Goal: Find specific page/section: Find specific page/section

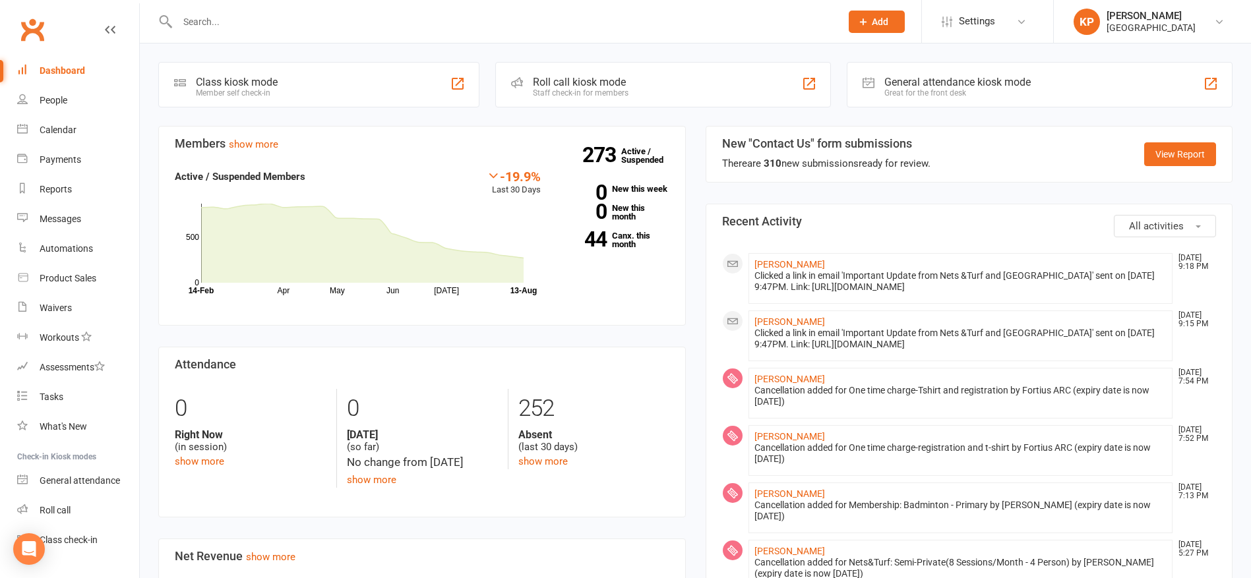
click at [373, 28] on input "text" at bounding box center [502, 22] width 658 height 18
paste input "[PERSON_NAME]"
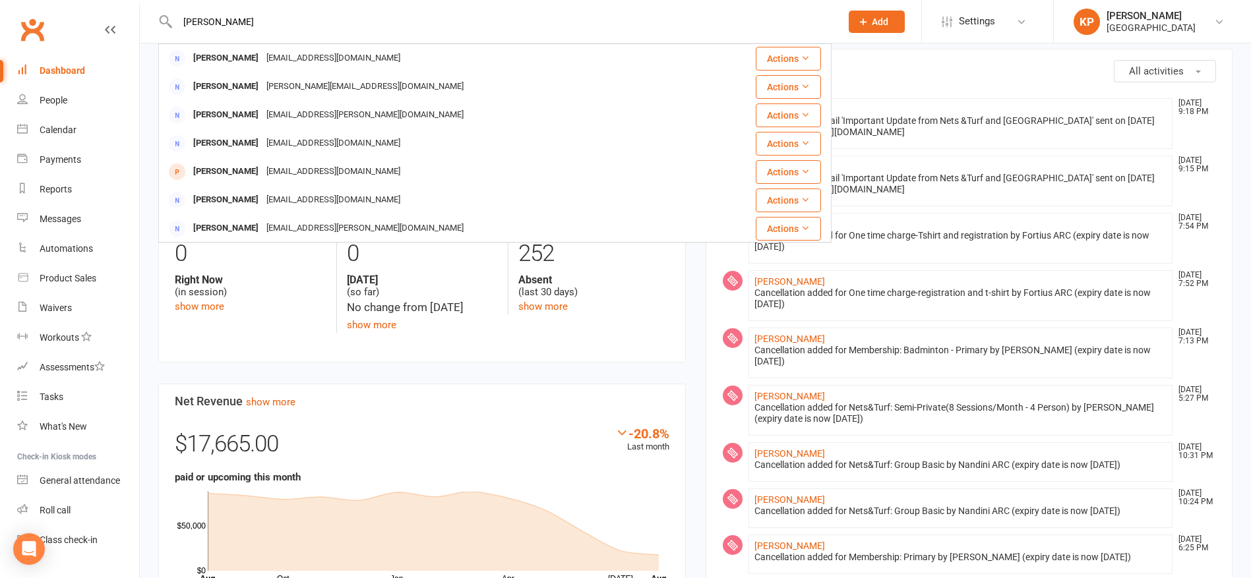
scroll to position [132, 0]
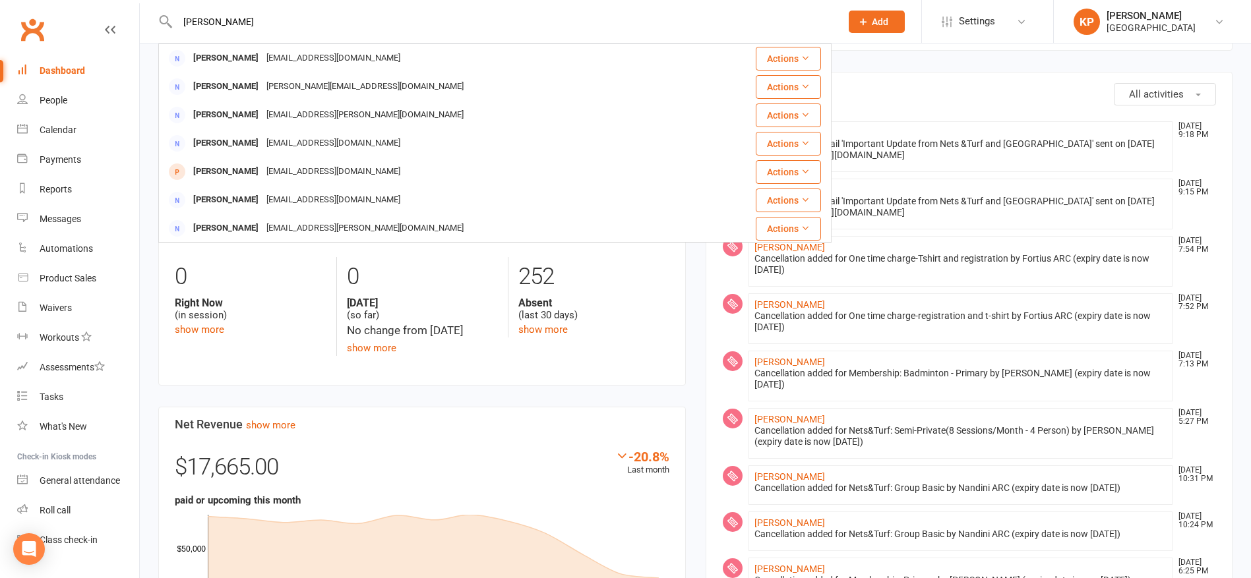
type input "[PERSON_NAME]"
click at [146, 98] on div "Coming up [DATE] Event/Booking Time Location Trainer Attendees Waitlist No even…" at bounding box center [695, 535] width 1111 height 1246
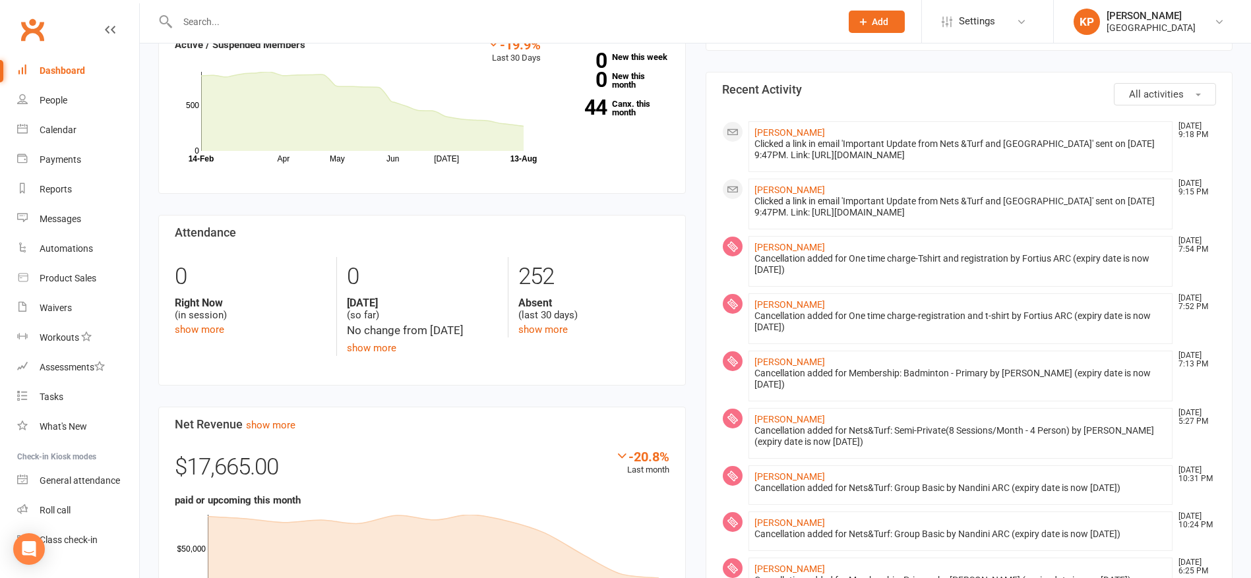
click at [265, 22] on input "text" at bounding box center [502, 22] width 658 height 18
paste input "[PERSON_NAME] [PERSON_NAME]"
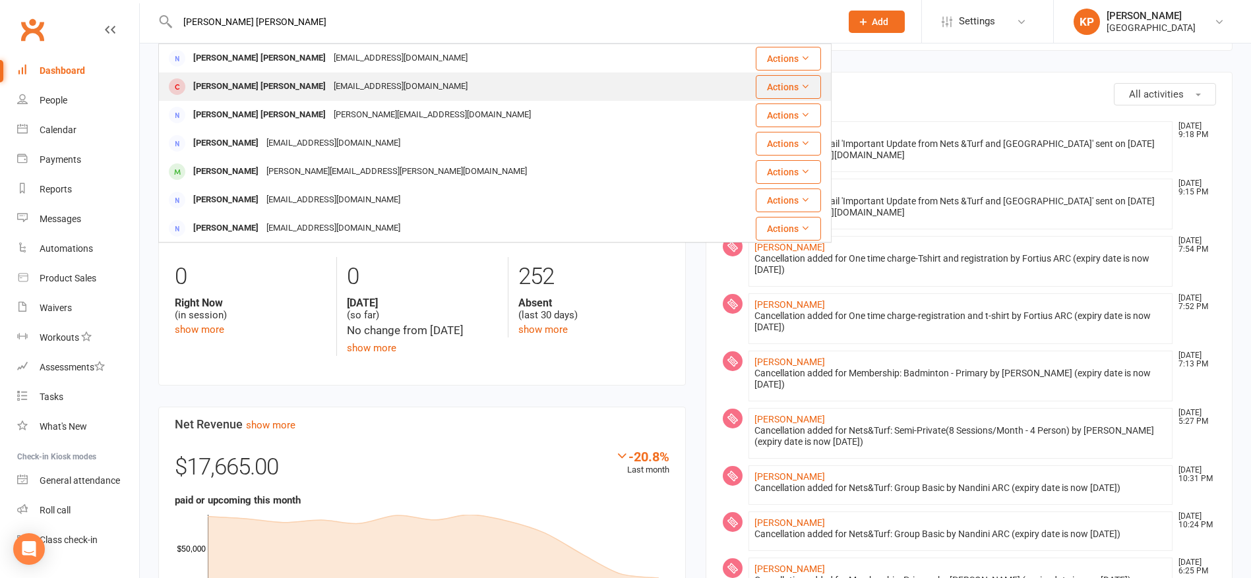
type input "[PERSON_NAME] [PERSON_NAME]"
click at [268, 88] on div "[PERSON_NAME] [PERSON_NAME]" at bounding box center [259, 86] width 140 height 19
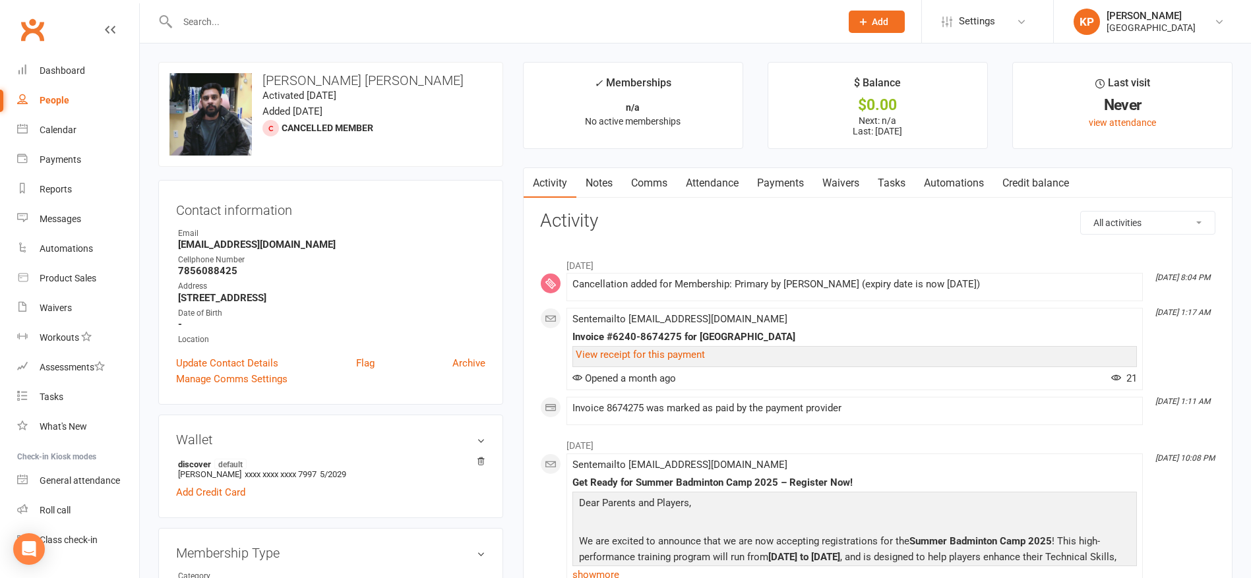
click at [781, 183] on link "Payments" at bounding box center [780, 183] width 65 height 30
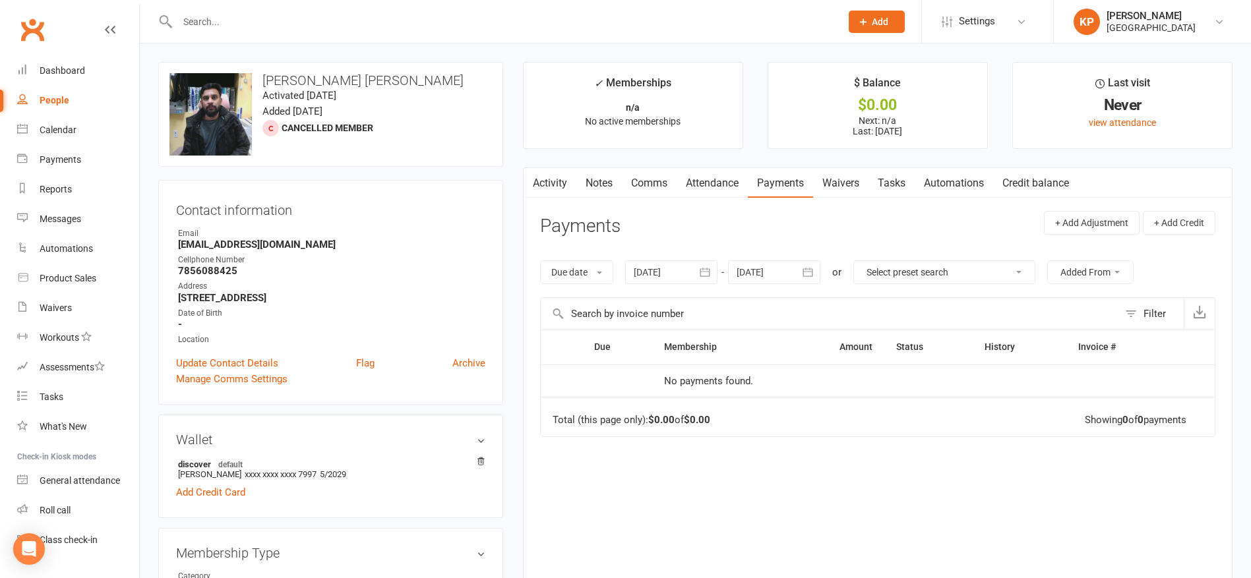
click at [732, 184] on link "Attendance" at bounding box center [712, 183] width 71 height 30
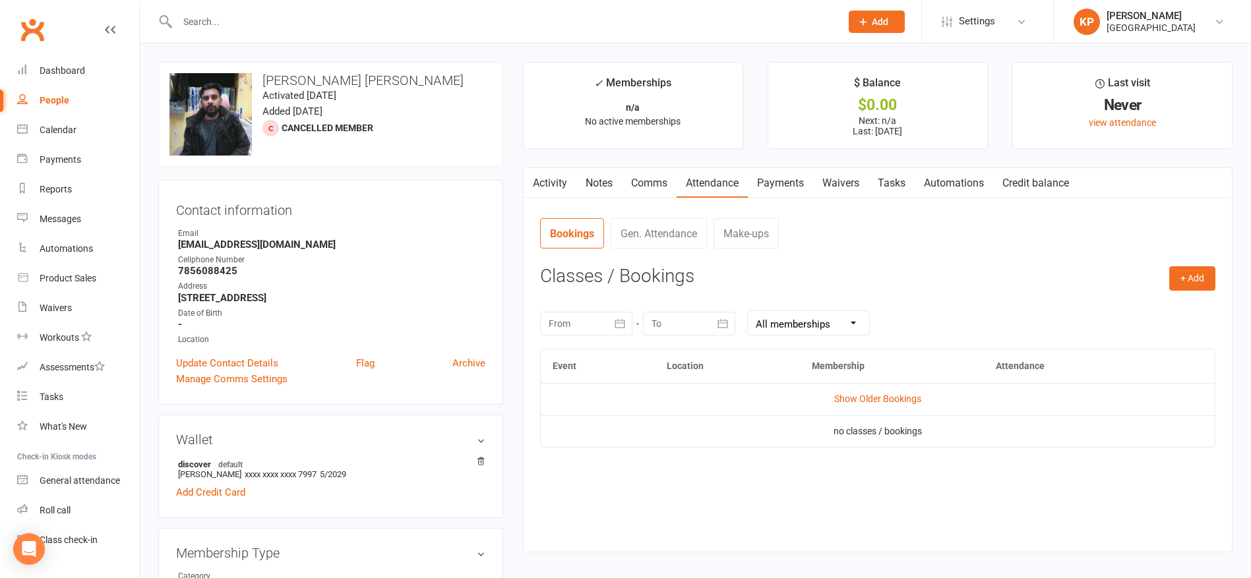
click at [547, 181] on link "Activity" at bounding box center [550, 183] width 53 height 30
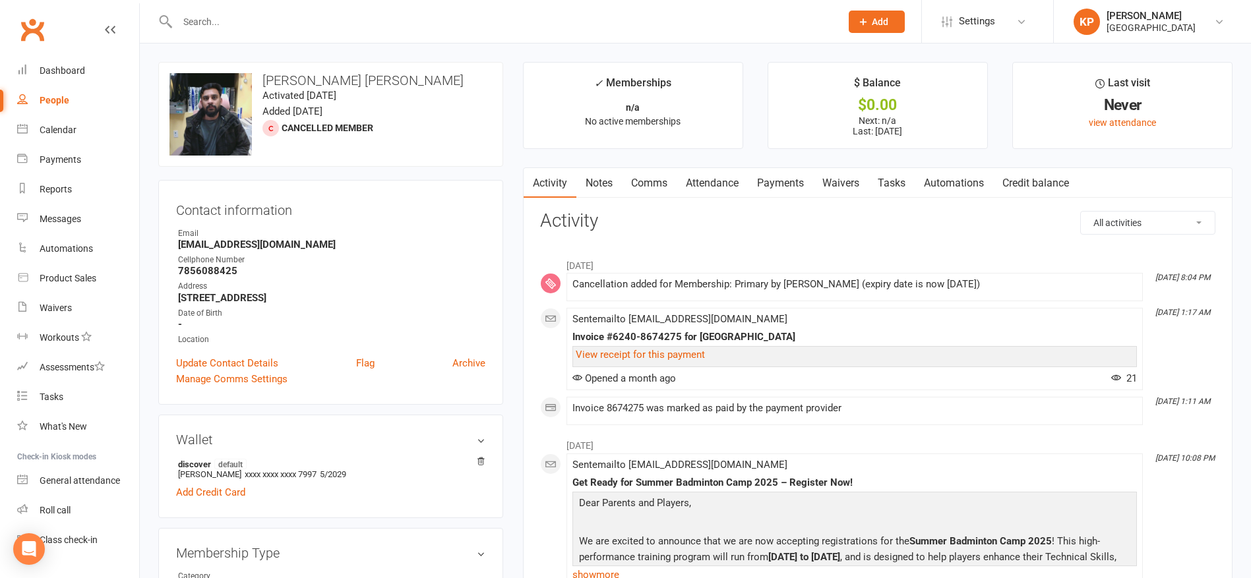
click at [356, 22] on input "text" at bounding box center [502, 22] width 658 height 18
paste input "[PERSON_NAME]"
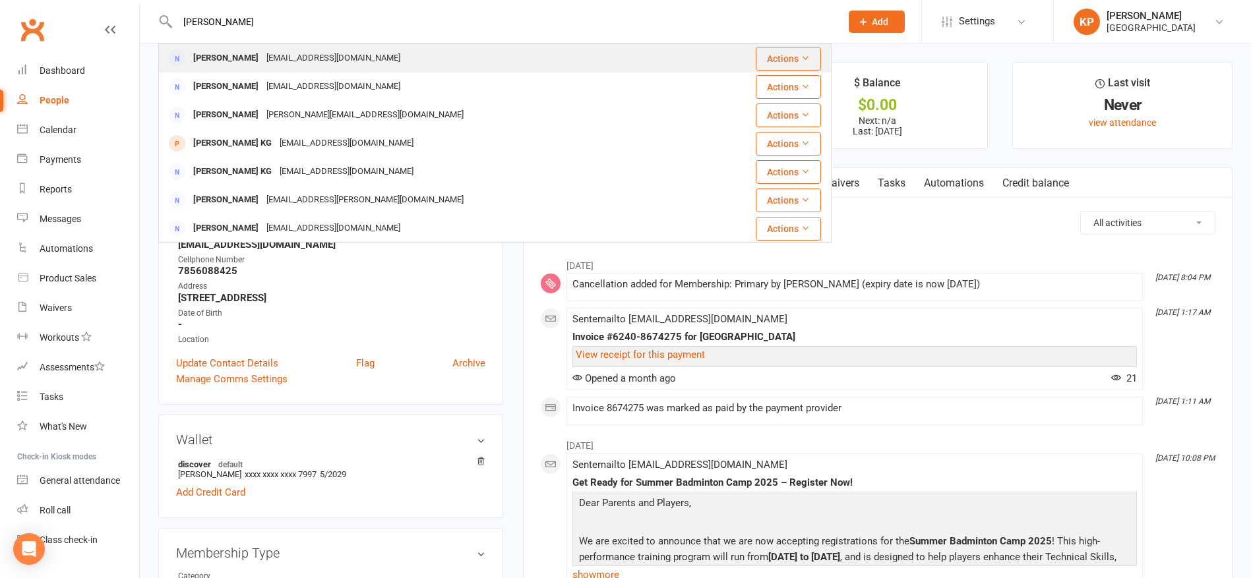
type input "[PERSON_NAME]"
click at [365, 70] on div "[PERSON_NAME] [EMAIL_ADDRESS][DOMAIN_NAME]" at bounding box center [446, 58] width 573 height 27
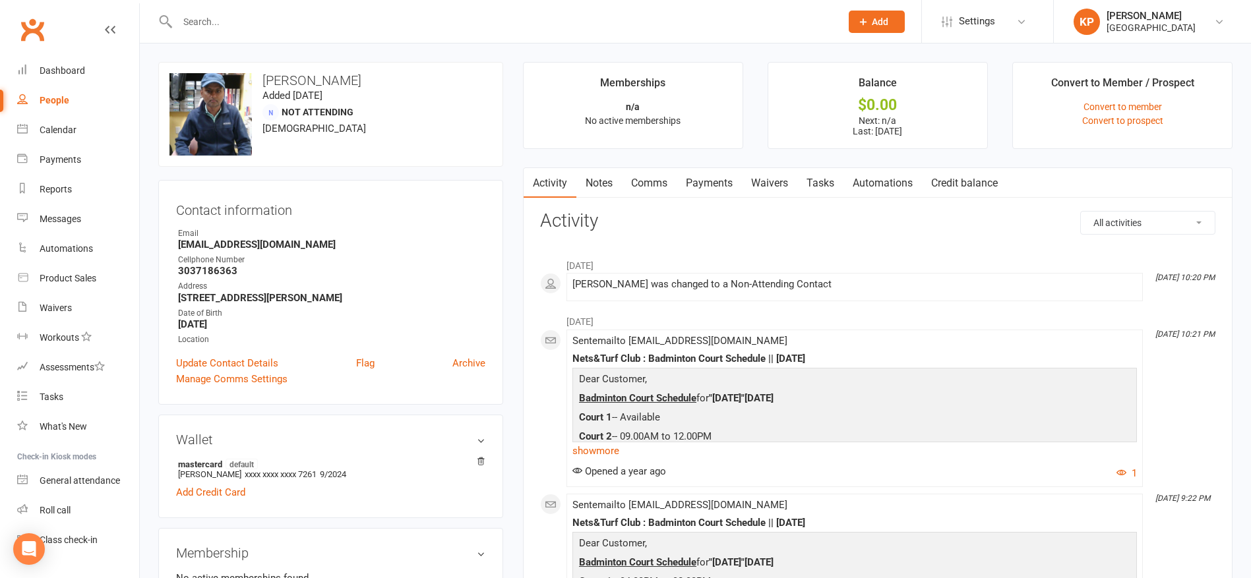
click at [722, 179] on link "Payments" at bounding box center [709, 183] width 65 height 30
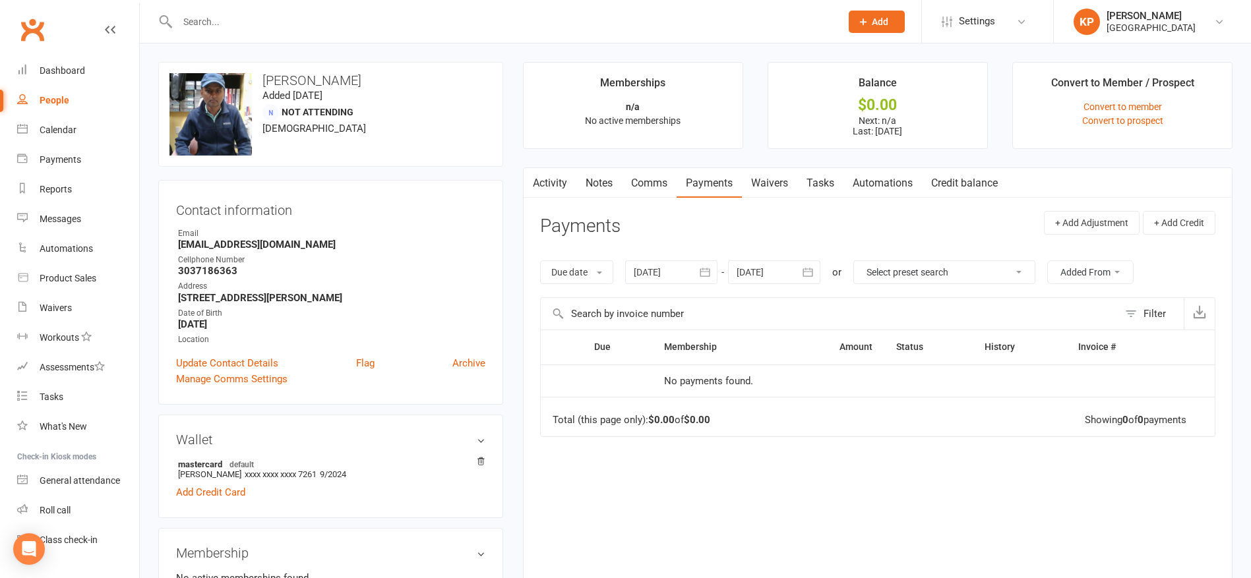
click at [706, 267] on icon "button" at bounding box center [704, 272] width 13 height 13
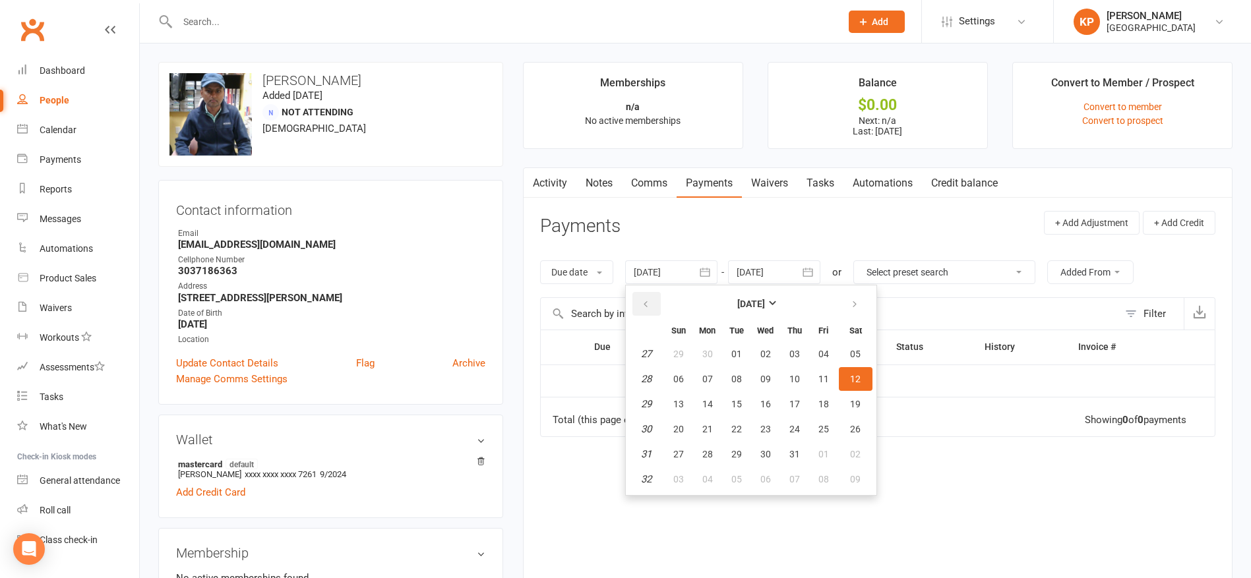
click at [644, 301] on icon "button" at bounding box center [645, 304] width 9 height 11
click at [647, 301] on icon "button" at bounding box center [645, 304] width 9 height 11
click at [647, 302] on icon "button" at bounding box center [645, 304] width 9 height 11
click at [650, 305] on icon "button" at bounding box center [645, 304] width 9 height 11
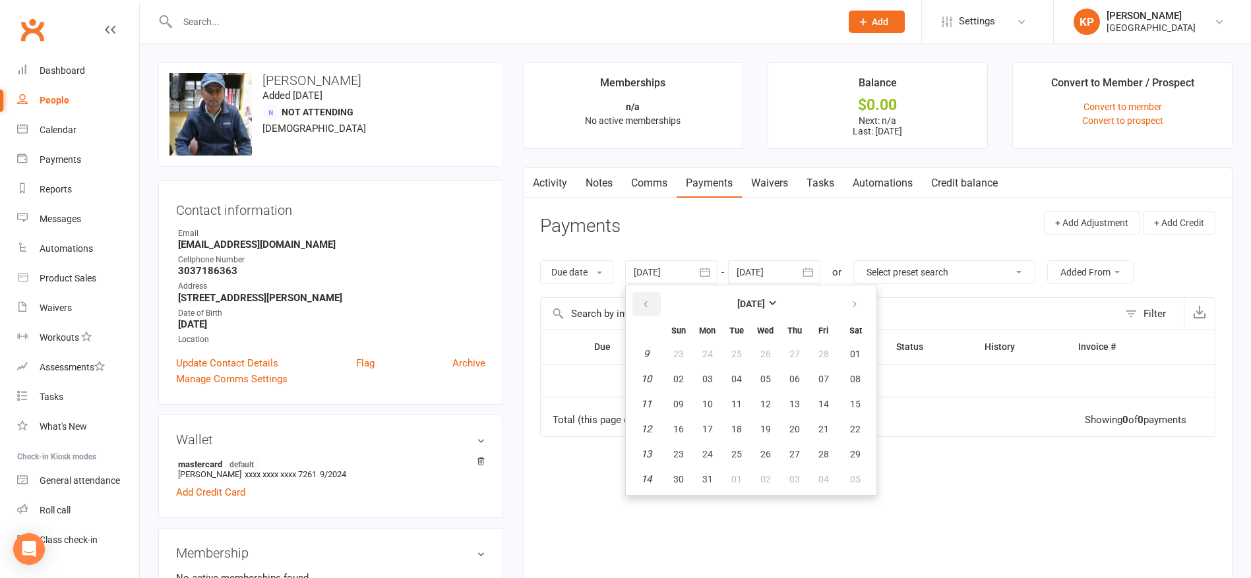
click at [650, 305] on icon "button" at bounding box center [645, 304] width 9 height 11
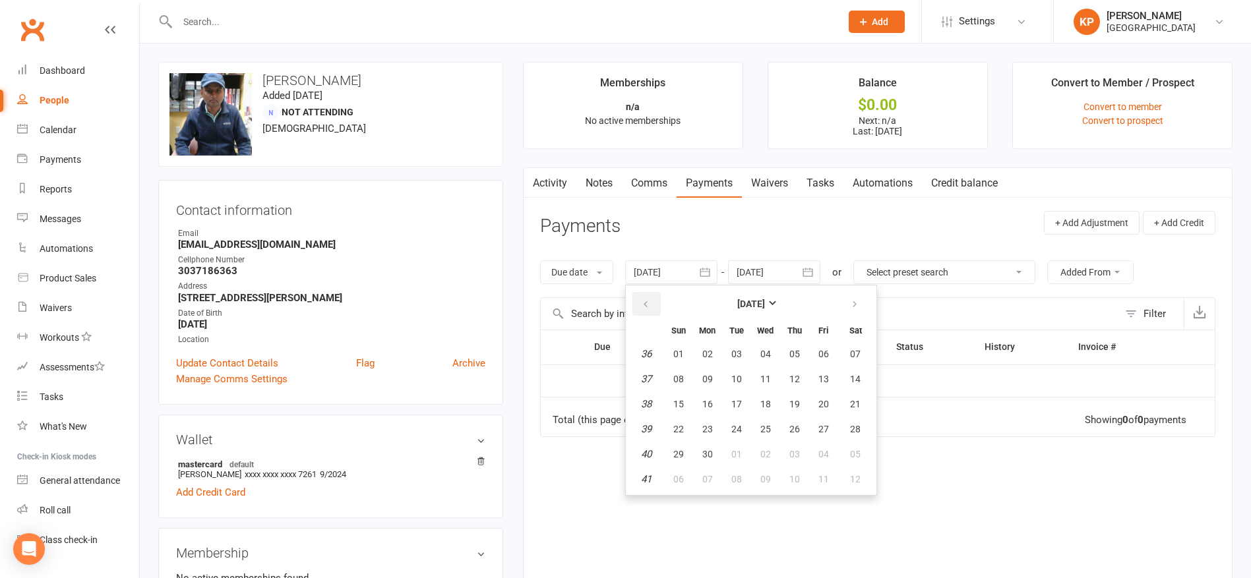
click at [650, 305] on icon "button" at bounding box center [645, 304] width 9 height 11
click at [805, 359] on button "01" at bounding box center [795, 354] width 28 height 24
type input "[DATE]"
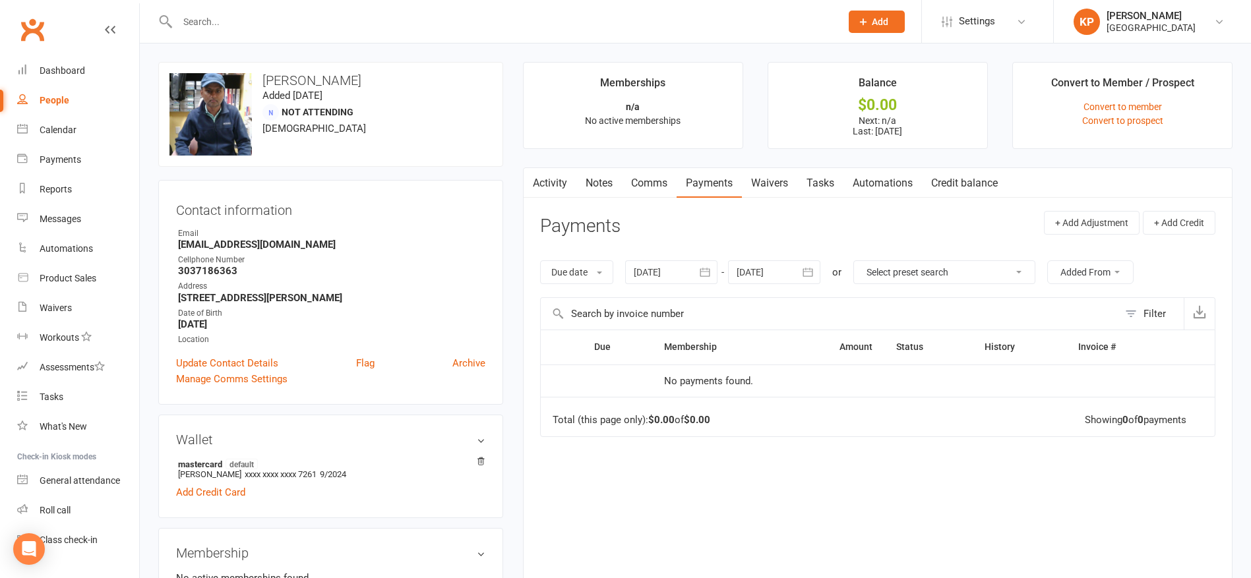
click at [543, 187] on link "Activity" at bounding box center [550, 183] width 53 height 30
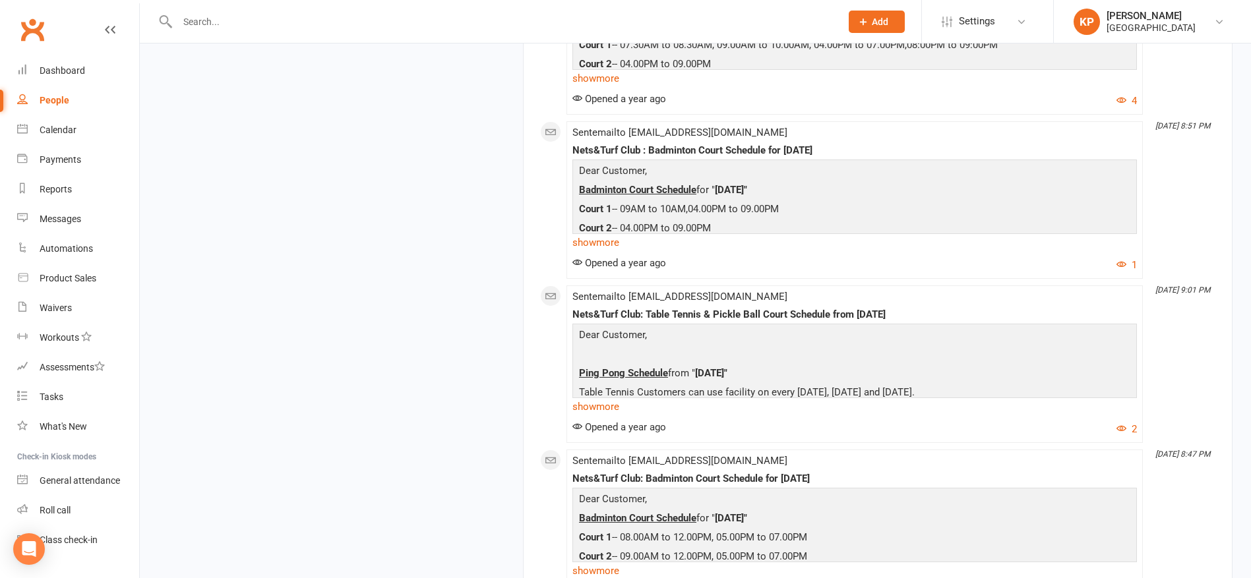
scroll to position [6765, 0]
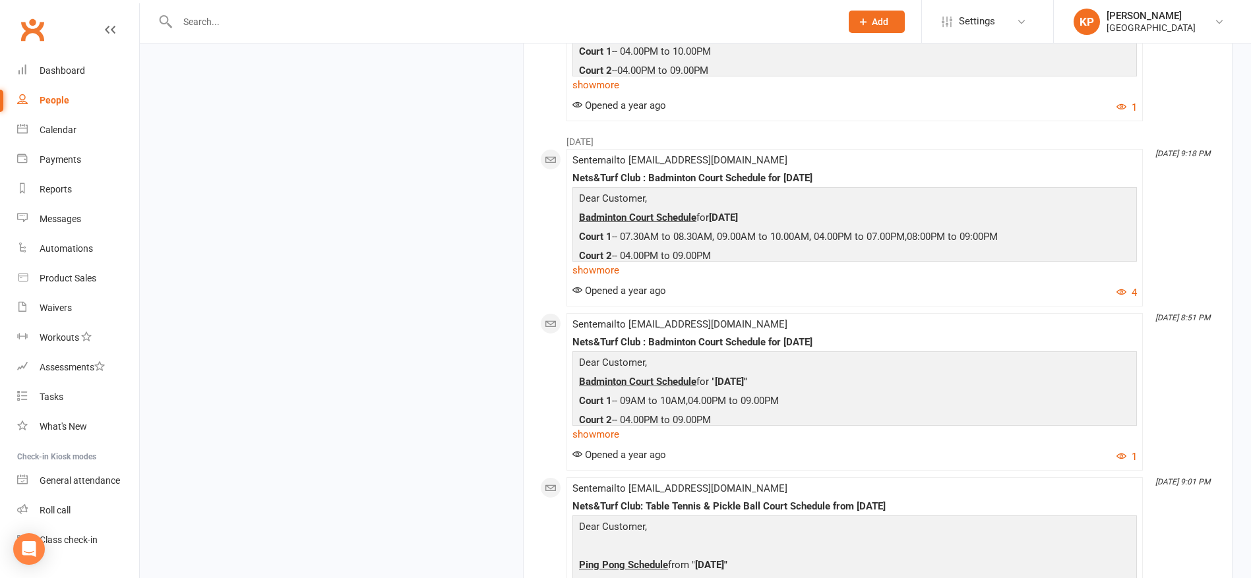
click at [388, 26] on input "text" at bounding box center [502, 22] width 658 height 18
paste input "[PERSON_NAME]"
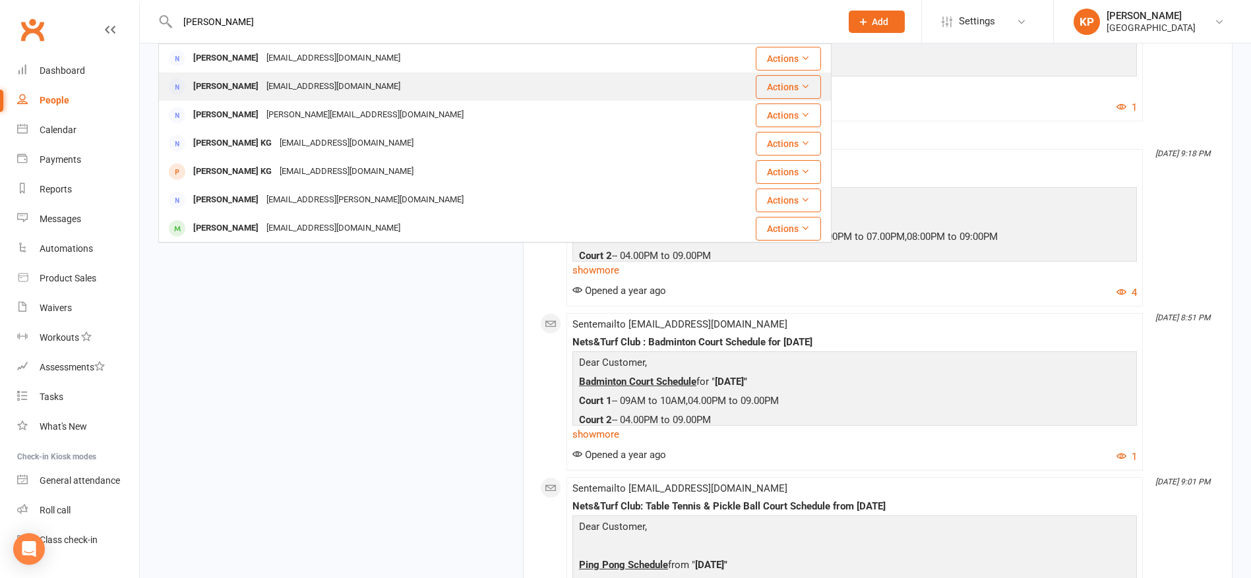
type input "[PERSON_NAME]"
click at [372, 88] on div "[PERSON_NAME] [EMAIL_ADDRESS][DOMAIN_NAME]" at bounding box center [446, 86] width 573 height 27
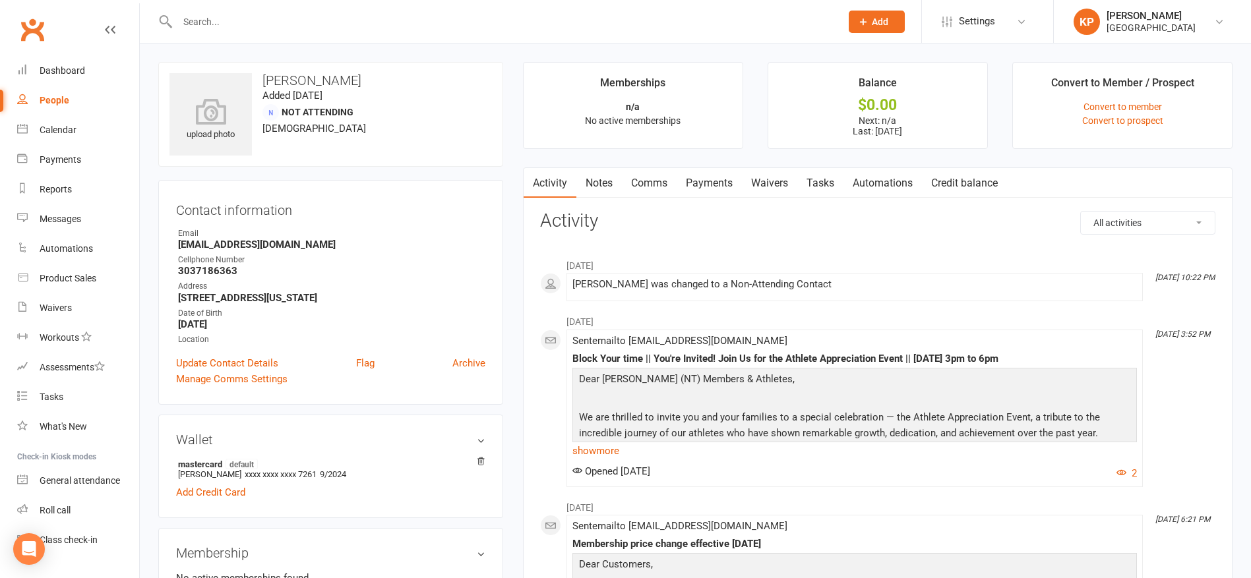
click at [715, 181] on link "Payments" at bounding box center [709, 183] width 65 height 30
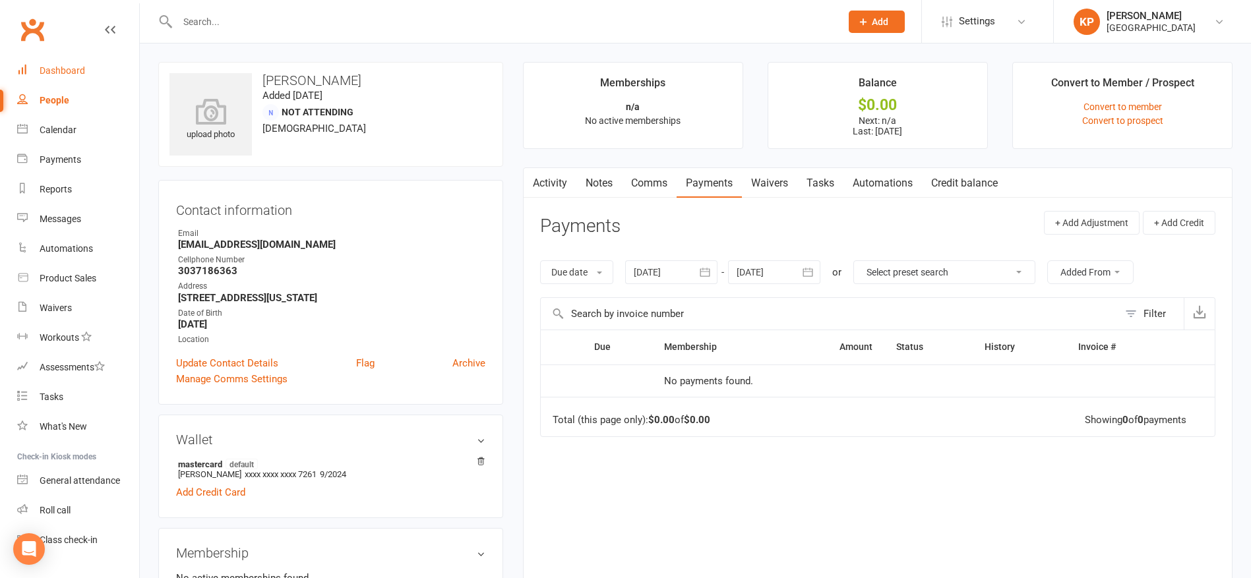
click at [24, 75] on link "Dashboard" at bounding box center [78, 71] width 122 height 30
